Goal: Task Accomplishment & Management: Use online tool/utility

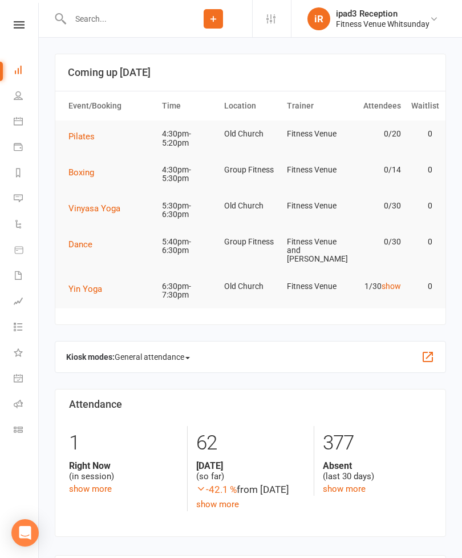
click at [9, 119] on li "Calendar" at bounding box center [19, 123] width 38 height 26
click at [22, 123] on icon at bounding box center [18, 120] width 9 height 9
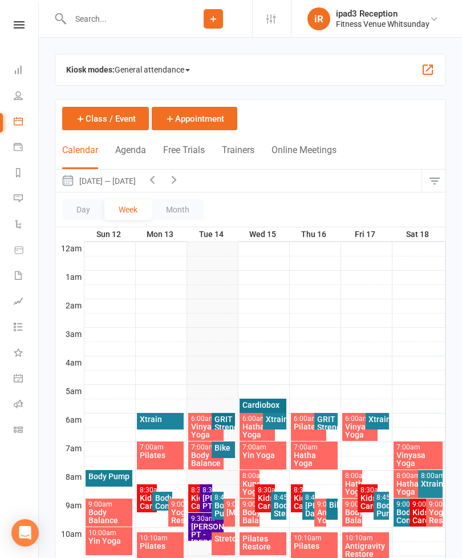
click at [164, 61] on span "General attendance" at bounding box center [152, 70] width 75 height 18
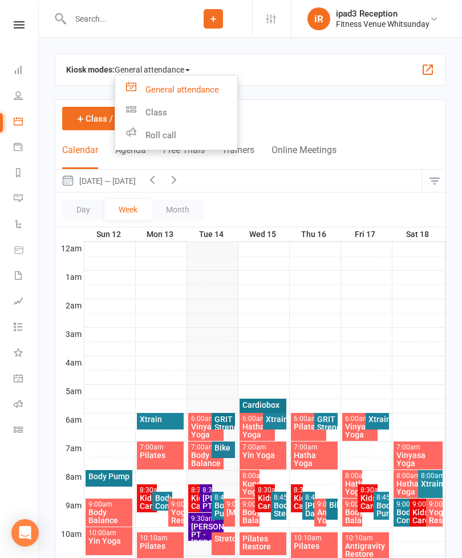
click at [163, 112] on link "Class" at bounding box center [176, 112] width 122 height 23
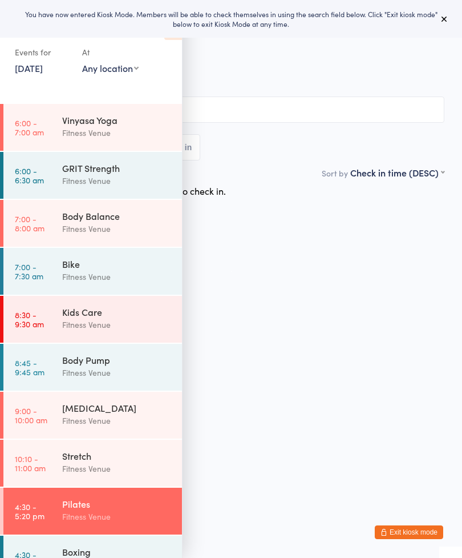
click at [441, 22] on icon at bounding box center [444, 18] width 9 height 9
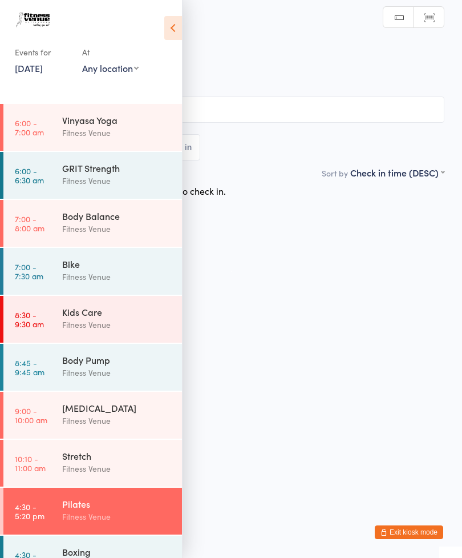
click at [53, 473] on link "10:10 - 11:00 am Stretch Fitness Venue" at bounding box center [92, 463] width 179 height 47
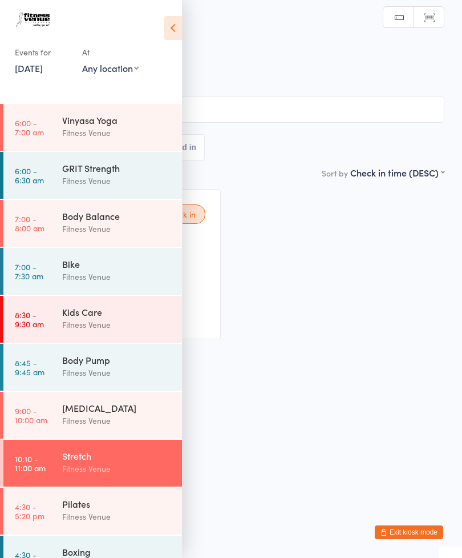
click at [179, 30] on icon at bounding box center [173, 28] width 18 height 24
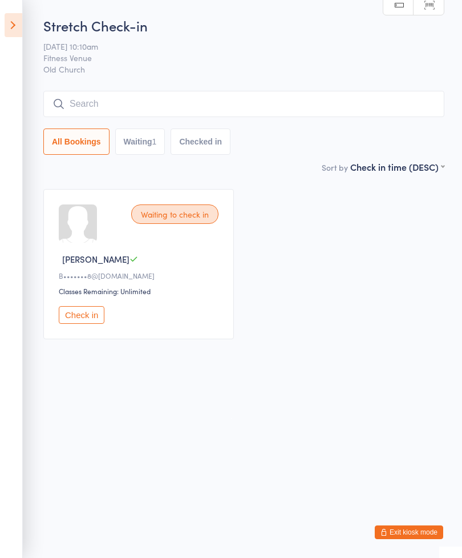
click at [341, 102] on input "search" at bounding box center [243, 104] width 401 height 26
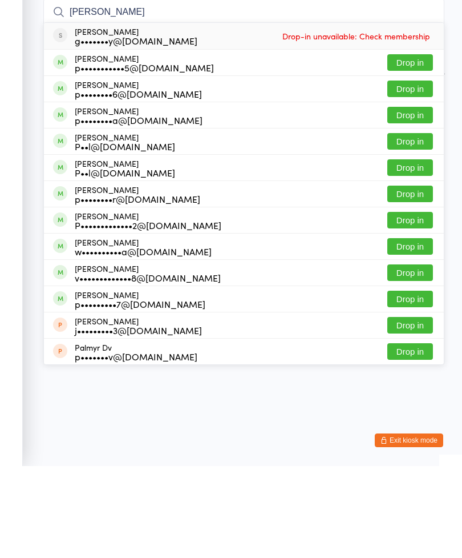
type input "Paul"
click at [415, 330] on button "Drop in" at bounding box center [411, 338] width 46 height 17
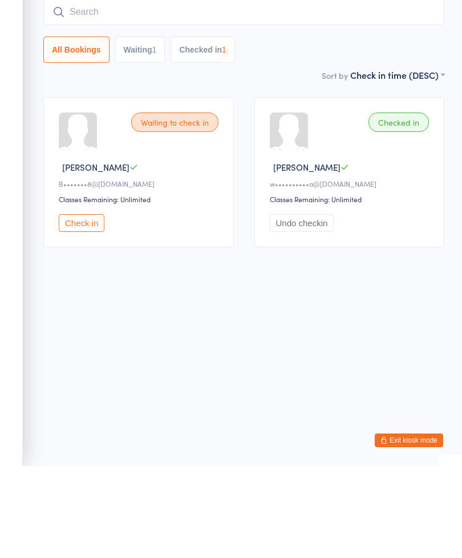
click at [224, 91] on input "search" at bounding box center [243, 104] width 401 height 26
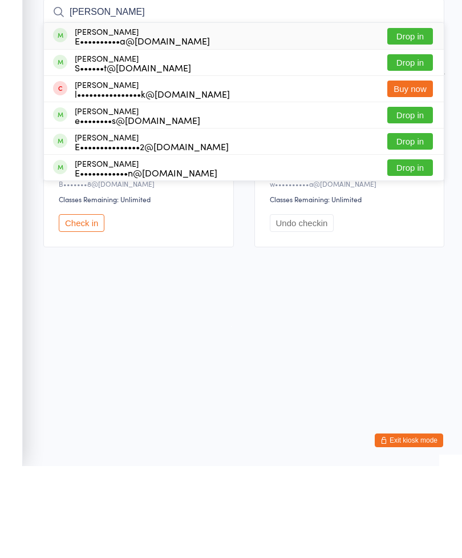
type input "Elena"
click at [412, 120] on button "Drop in" at bounding box center [411, 128] width 46 height 17
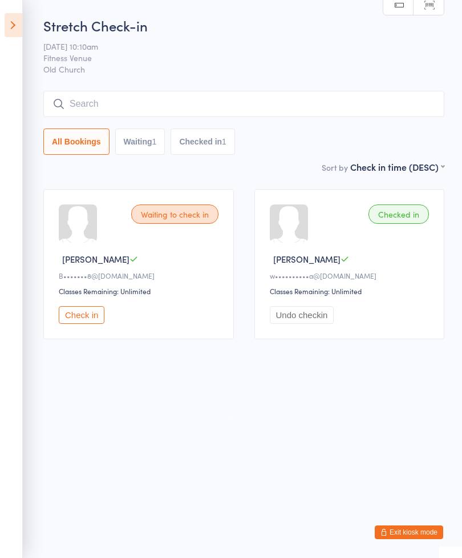
click at [245, 108] on input "search" at bounding box center [243, 104] width 401 height 26
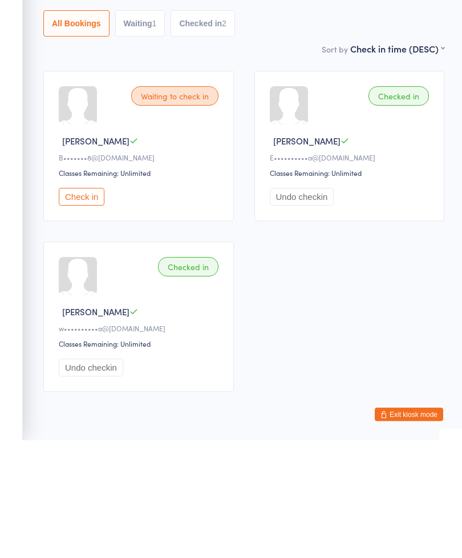
click at [90, 306] on button "Check in" at bounding box center [82, 315] width 46 height 18
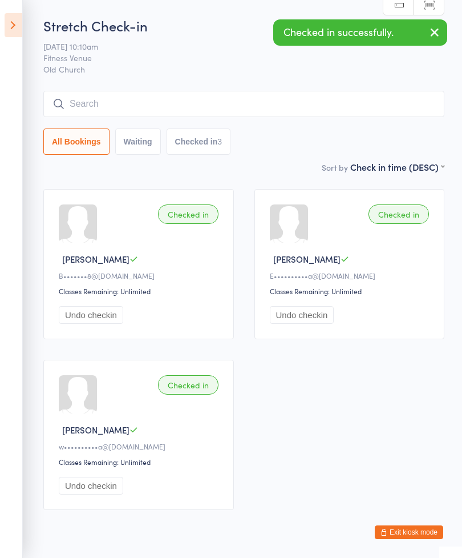
click at [235, 103] on input "search" at bounding box center [243, 104] width 401 height 26
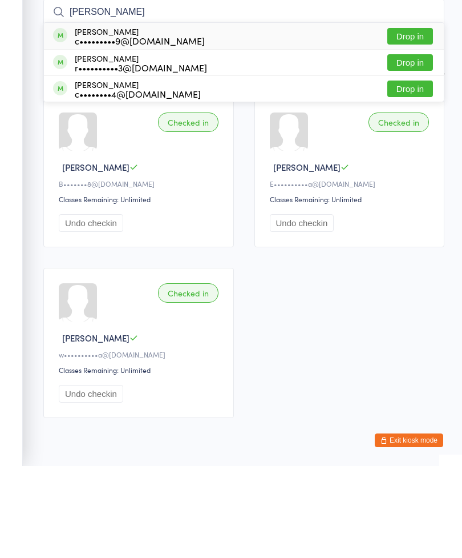
type input "Cox"
click at [411, 146] on button "Drop in" at bounding box center [411, 154] width 46 height 17
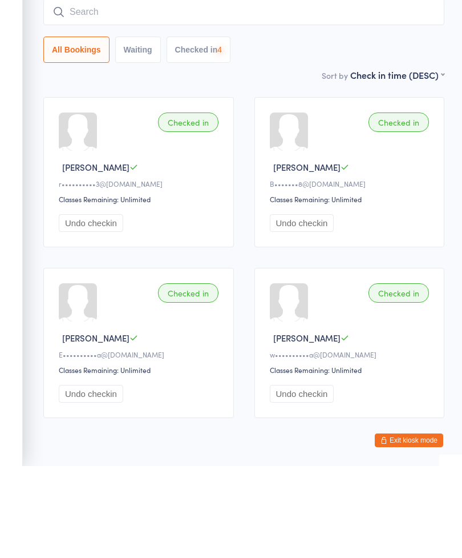
click at [330, 91] on input "search" at bounding box center [243, 104] width 401 height 26
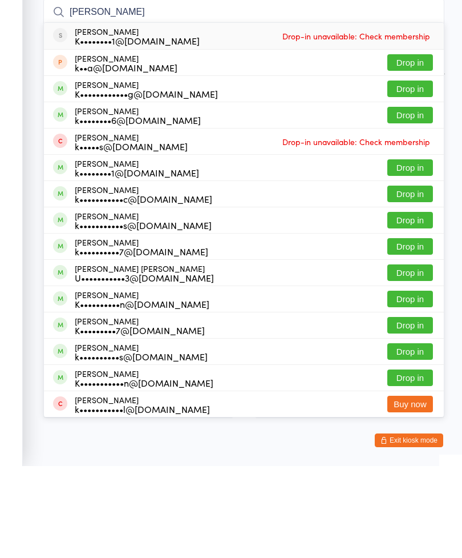
type input "Karen"
click at [406, 172] on button "Drop in" at bounding box center [411, 180] width 46 height 17
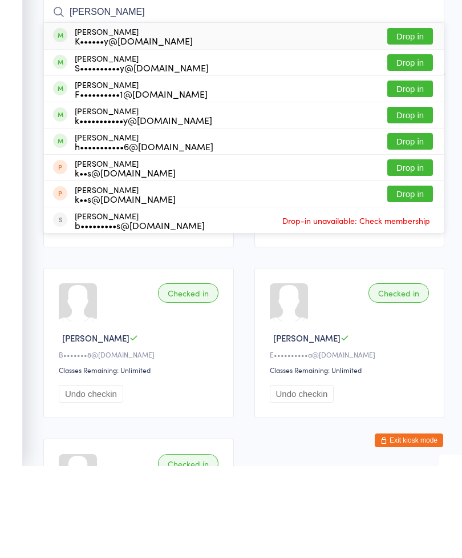
type input "Riley"
click at [408, 120] on button "Drop in" at bounding box center [411, 128] width 46 height 17
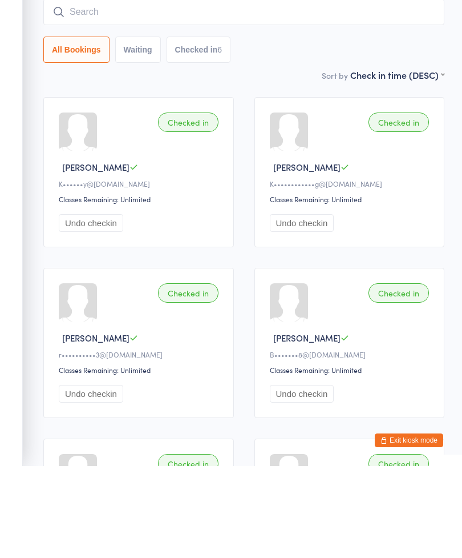
scroll to position [92, 0]
